Goal: Task Accomplishment & Management: Complete application form

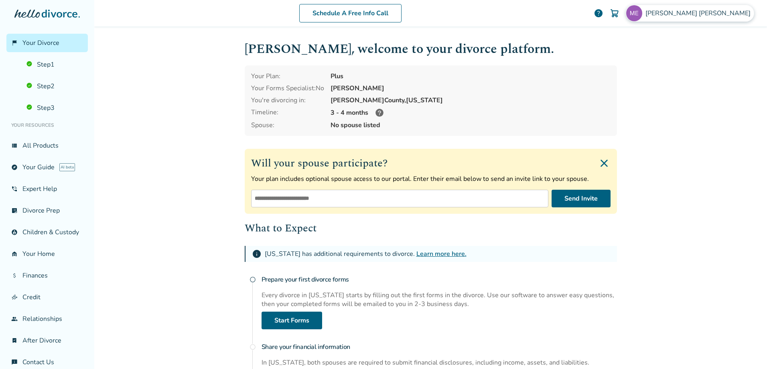
click at [724, 16] on span "[PERSON_NAME]" at bounding box center [700, 13] width 108 height 9
click at [33, 40] on span "Your Divorce" at bounding box center [40, 43] width 37 height 9
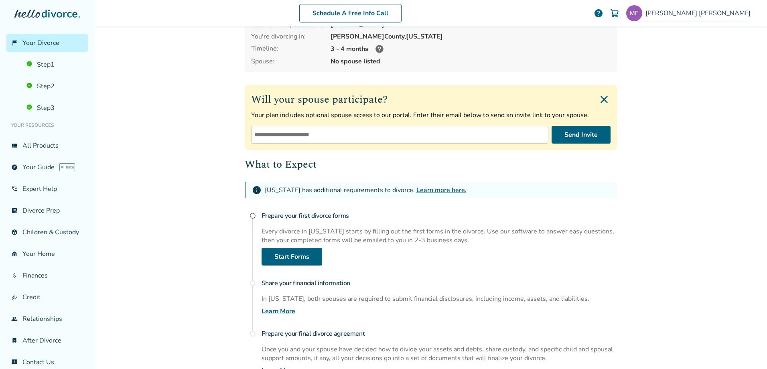
scroll to position [59, 0]
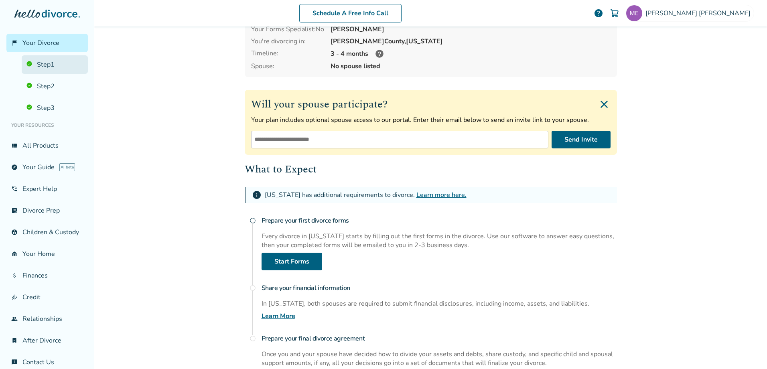
click at [50, 64] on link "Step 1" at bounding box center [55, 64] width 66 height 18
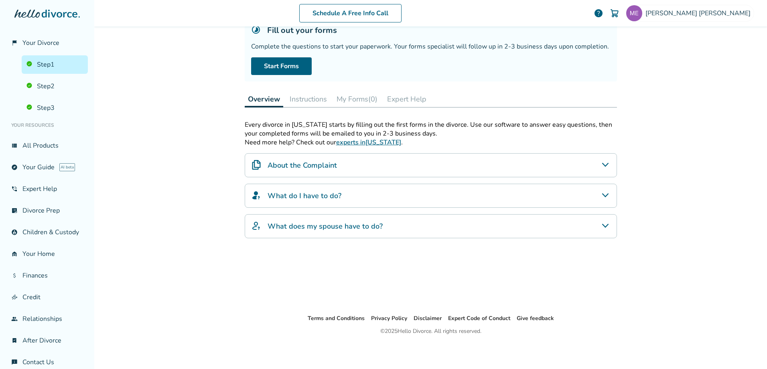
scroll to position [39, 0]
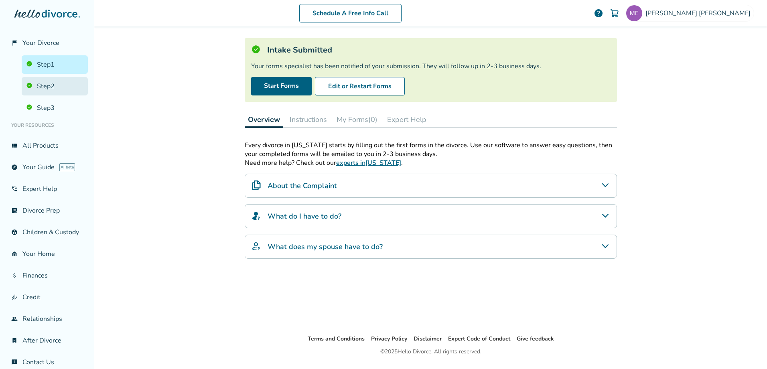
click at [43, 87] on link "Step 2" at bounding box center [55, 86] width 66 height 18
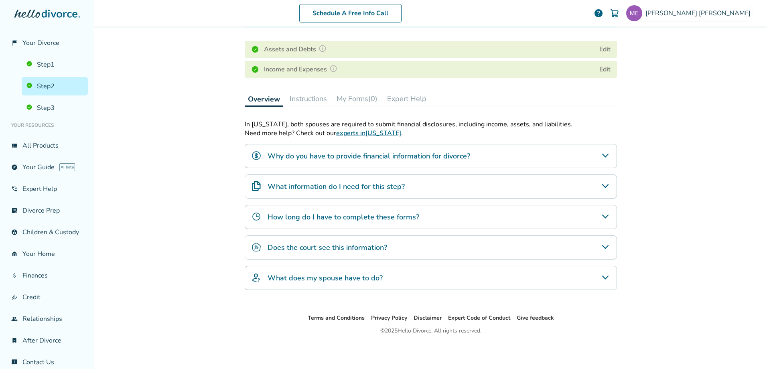
scroll to position [95, 0]
click at [53, 106] on link "Step 3" at bounding box center [55, 108] width 66 height 18
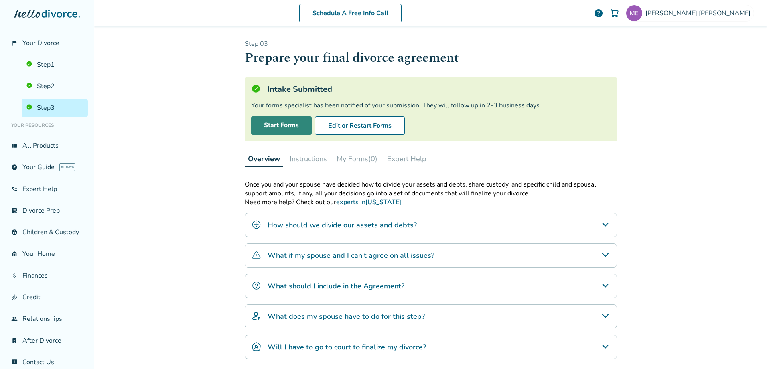
click at [269, 130] on link "Start Forms" at bounding box center [281, 125] width 61 height 18
